Goal: Task Accomplishment & Management: Complete application form

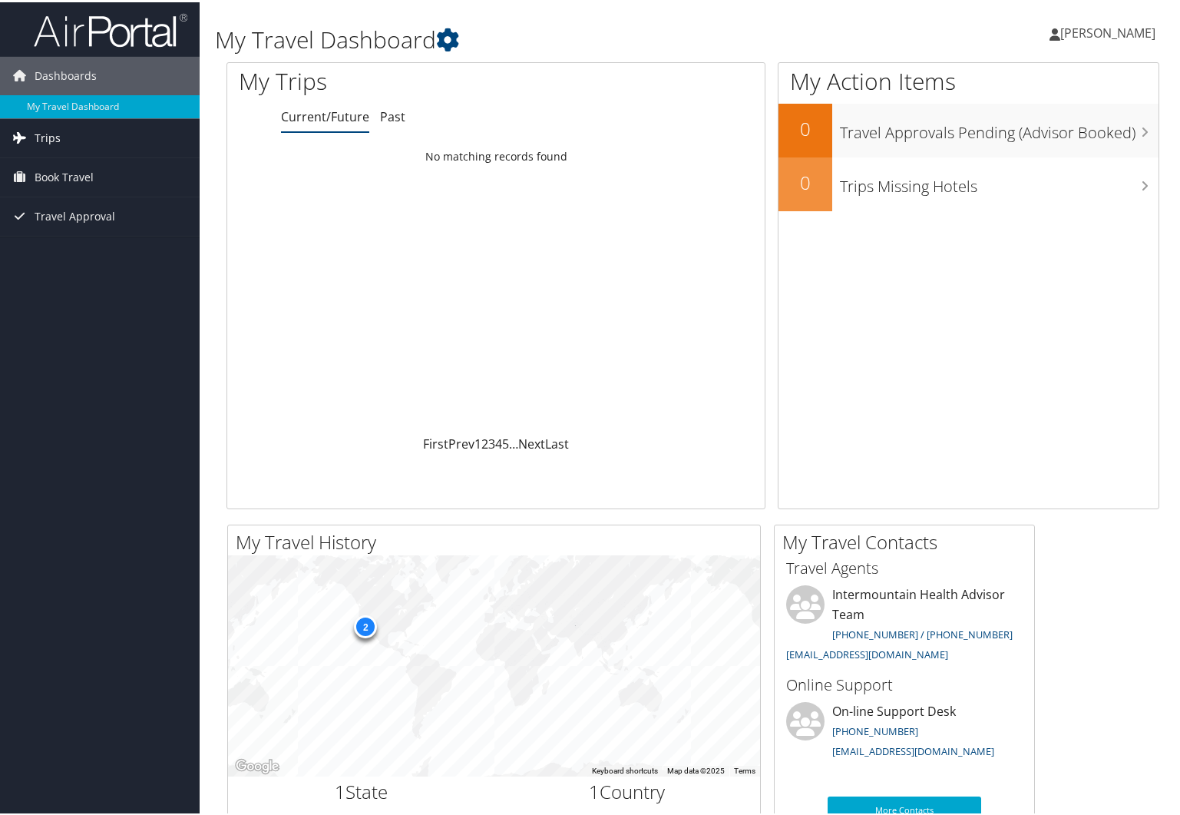
click at [64, 133] on link "Trips" at bounding box center [100, 136] width 200 height 38
click at [58, 107] on link "My Travel Dashboard" at bounding box center [100, 104] width 200 height 23
click at [64, 178] on span "Book Travel" at bounding box center [64, 175] width 59 height 38
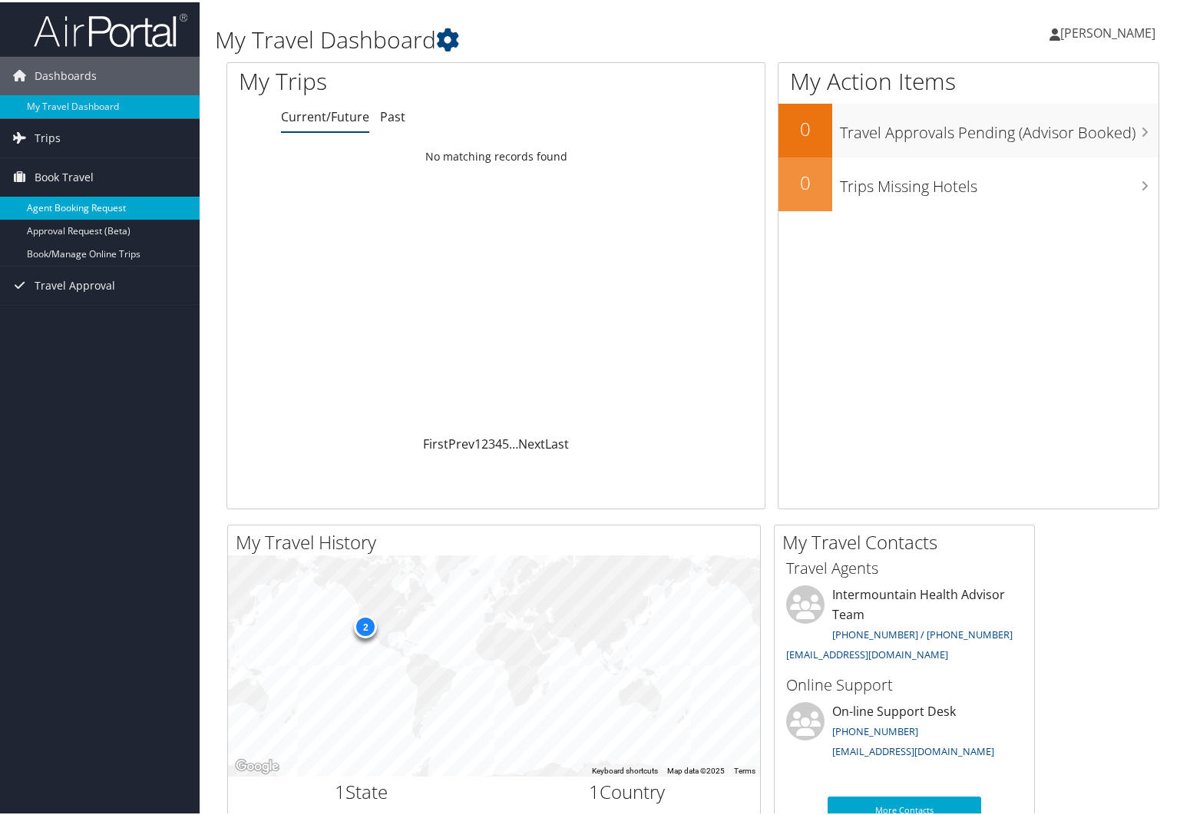
click at [91, 205] on link "Agent Booking Request" at bounding box center [100, 205] width 200 height 23
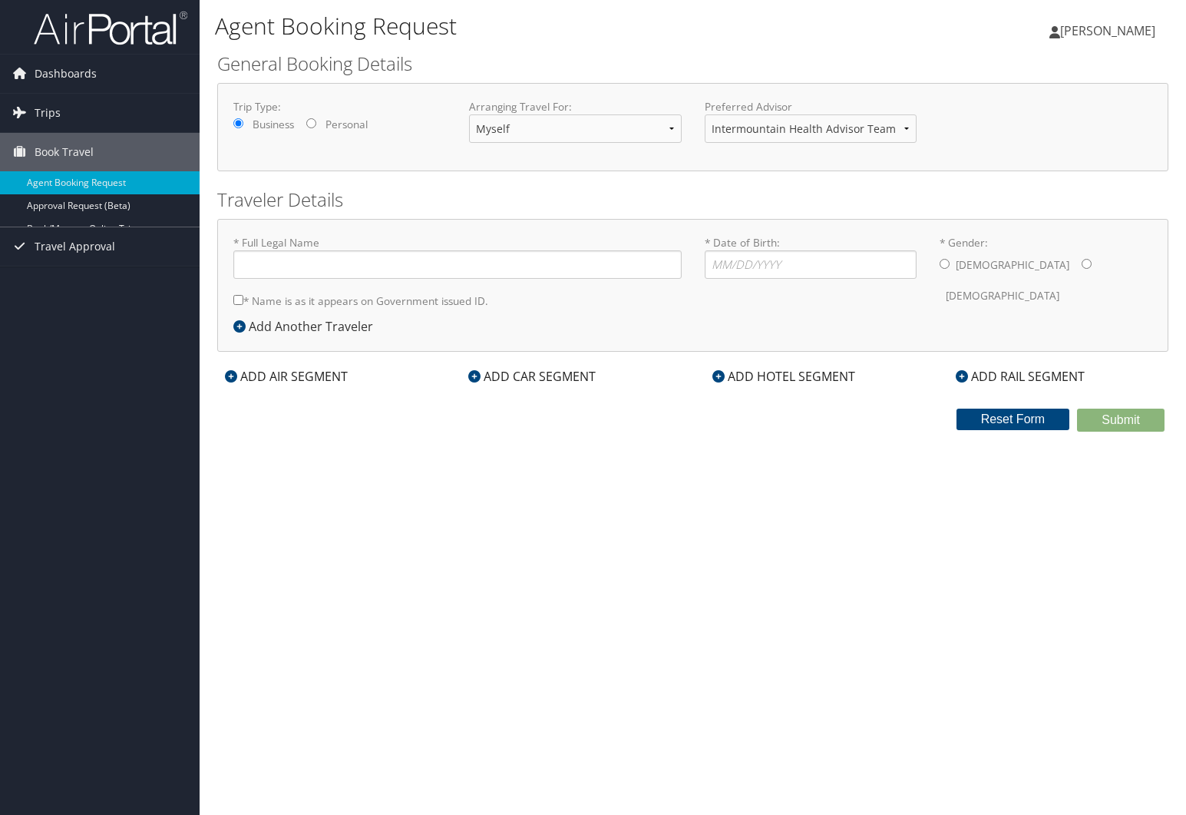
type input "Tyler dHulst"
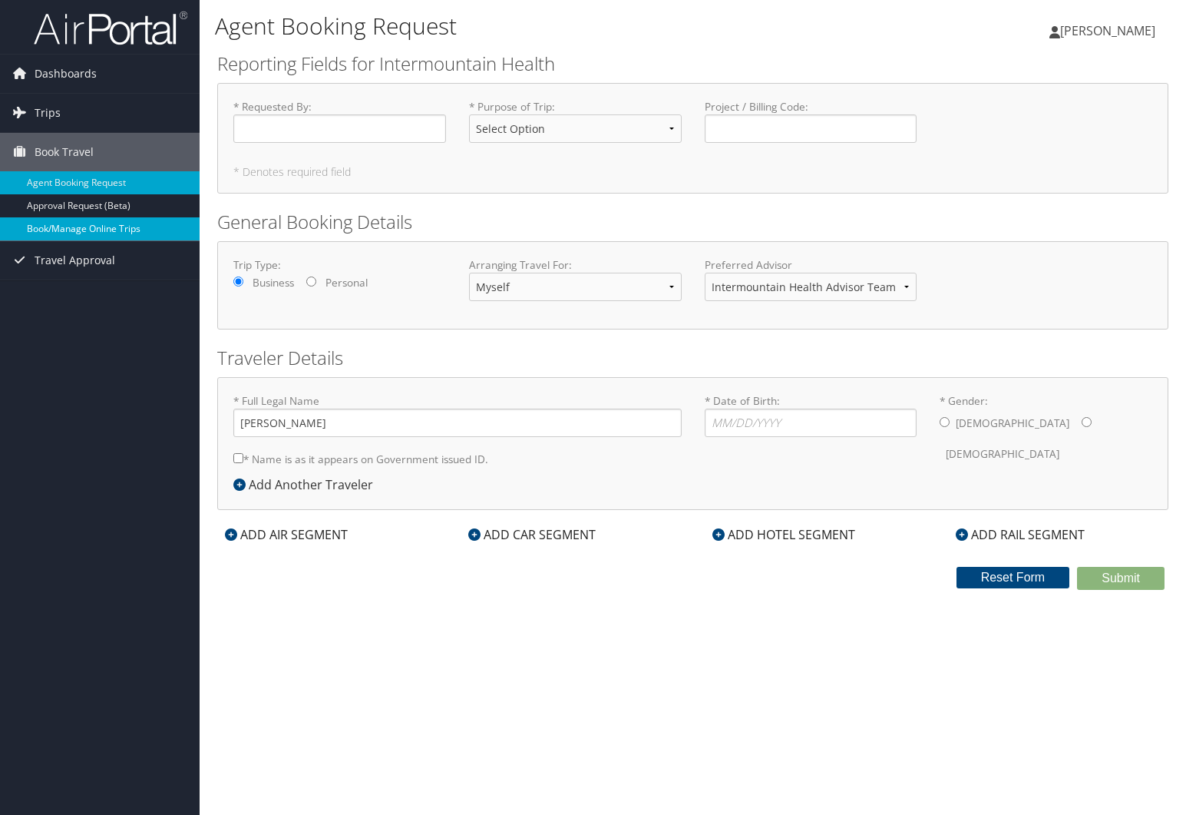
click at [88, 226] on link "Book/Manage Online Trips" at bounding box center [100, 228] width 200 height 23
